Goal: Transaction & Acquisition: Purchase product/service

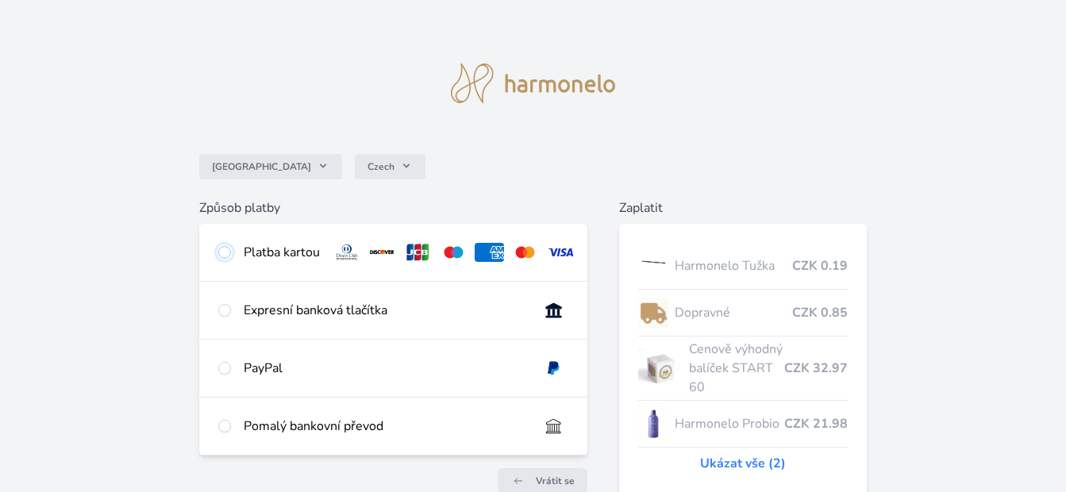
click at [226, 252] on input "radio" at bounding box center [224, 252] width 13 height 13
radio input "true"
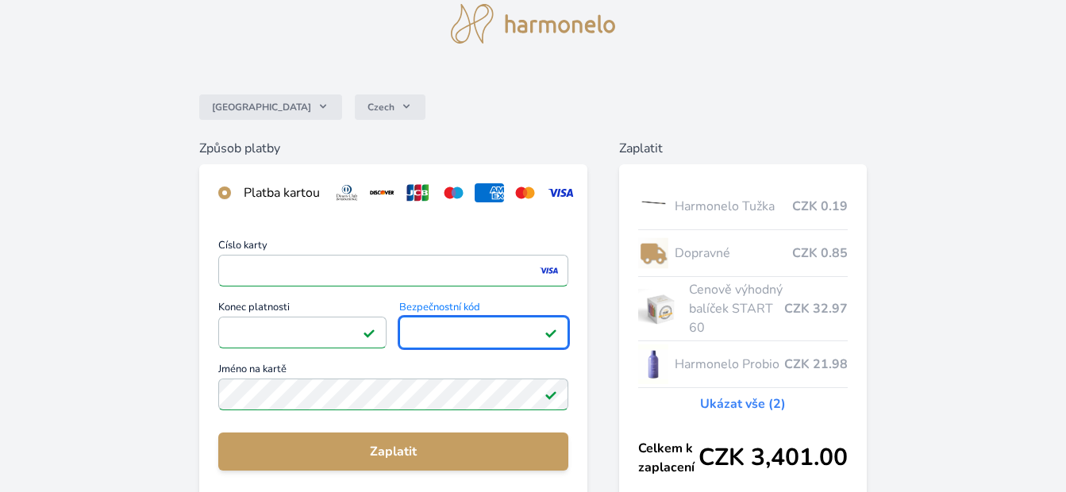
scroll to position [119, 0]
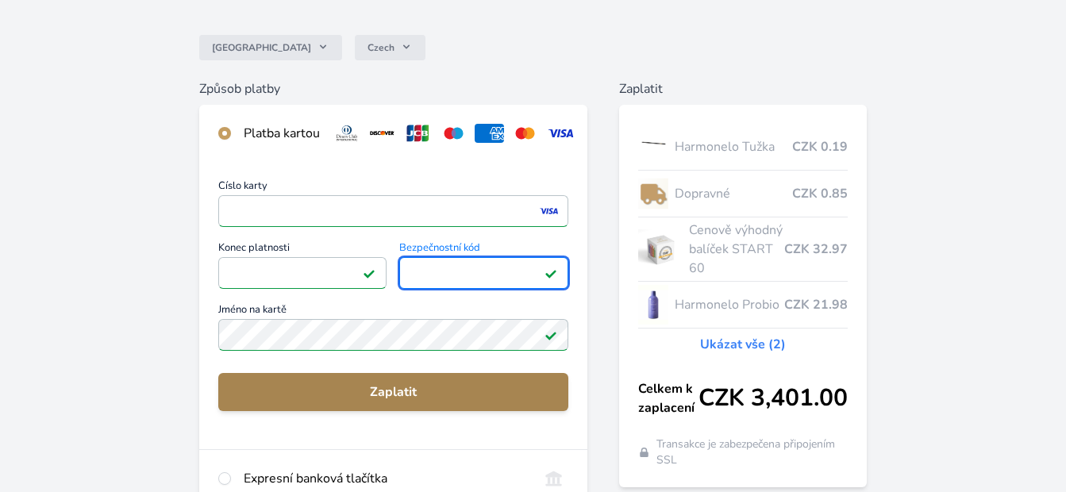
click at [410, 398] on span "Zaplatit" at bounding box center [393, 392] width 325 height 19
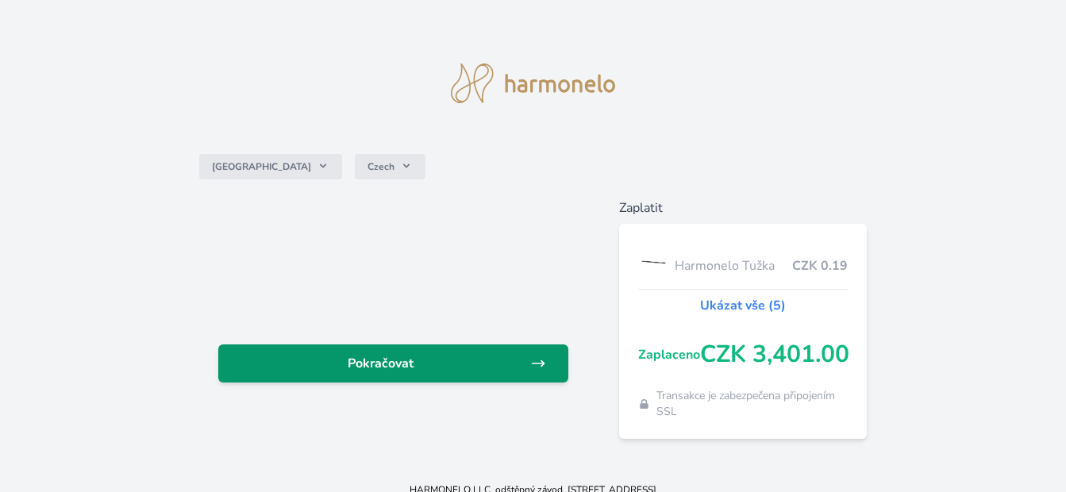
click at [457, 352] on link "Pokračovat" at bounding box center [393, 363] width 350 height 38
